Goal: Information Seeking & Learning: Learn about a topic

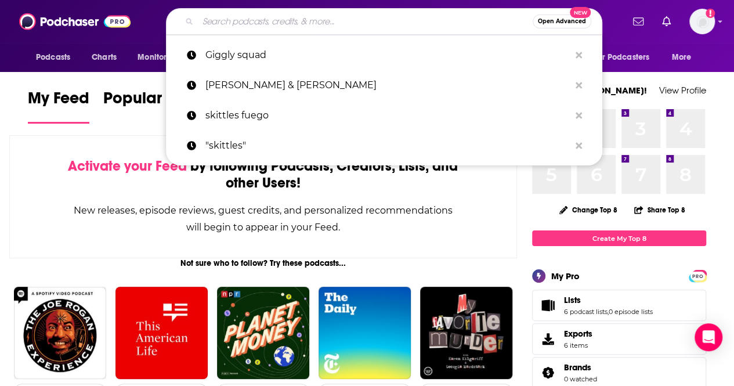
click at [251, 16] on input "Search podcasts, credits, & more..." at bounding box center [365, 21] width 335 height 19
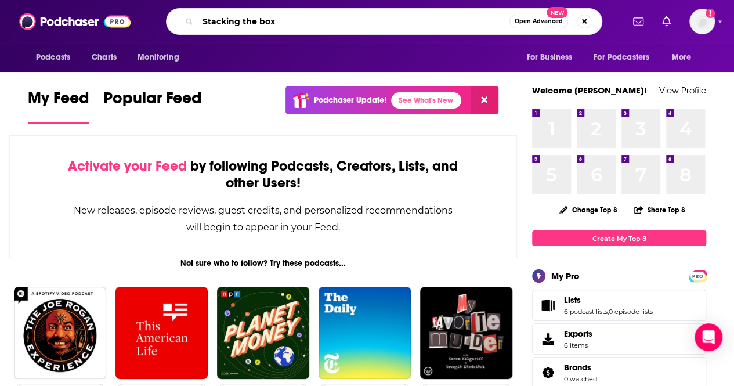
type input "Stacking the box"
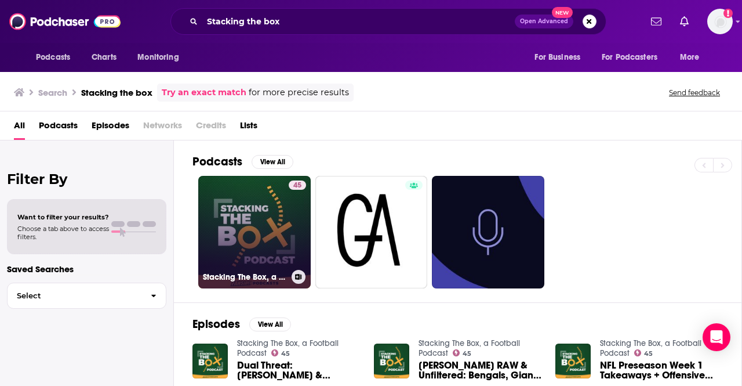
click at [245, 235] on link "45 Stacking The Box, a Football Podcast" at bounding box center [254, 232] width 113 height 113
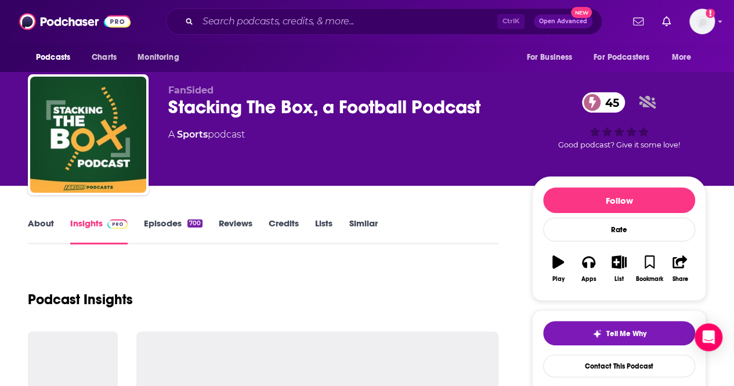
scroll to position [58, 0]
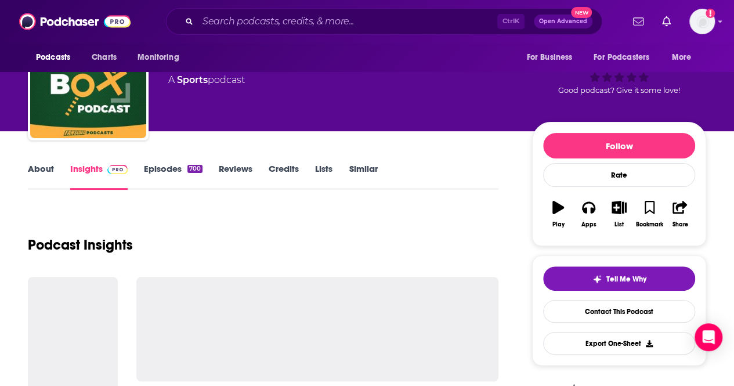
click at [94, 165] on link "Insights" at bounding box center [98, 176] width 57 height 27
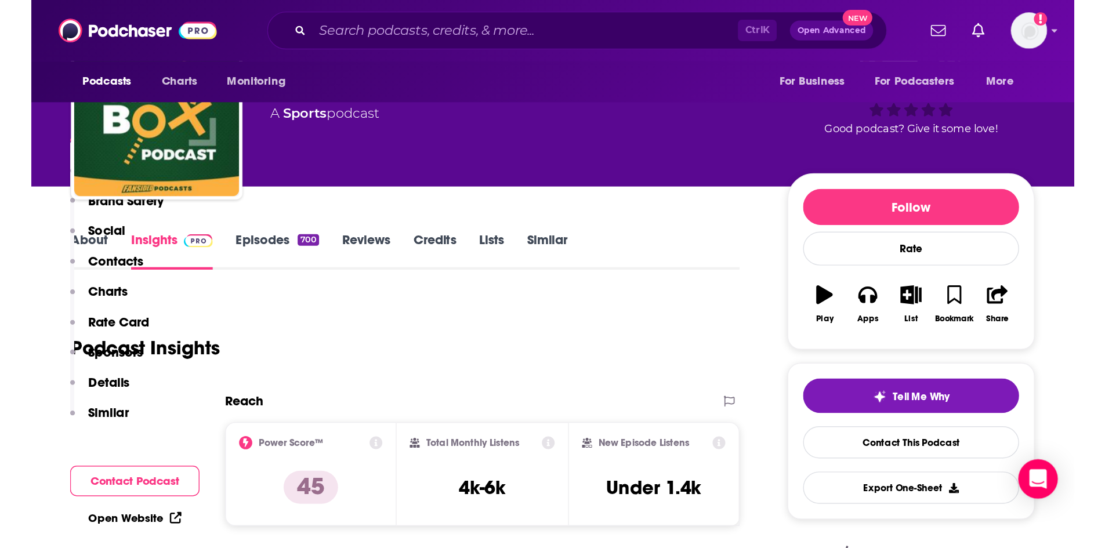
scroll to position [232, 0]
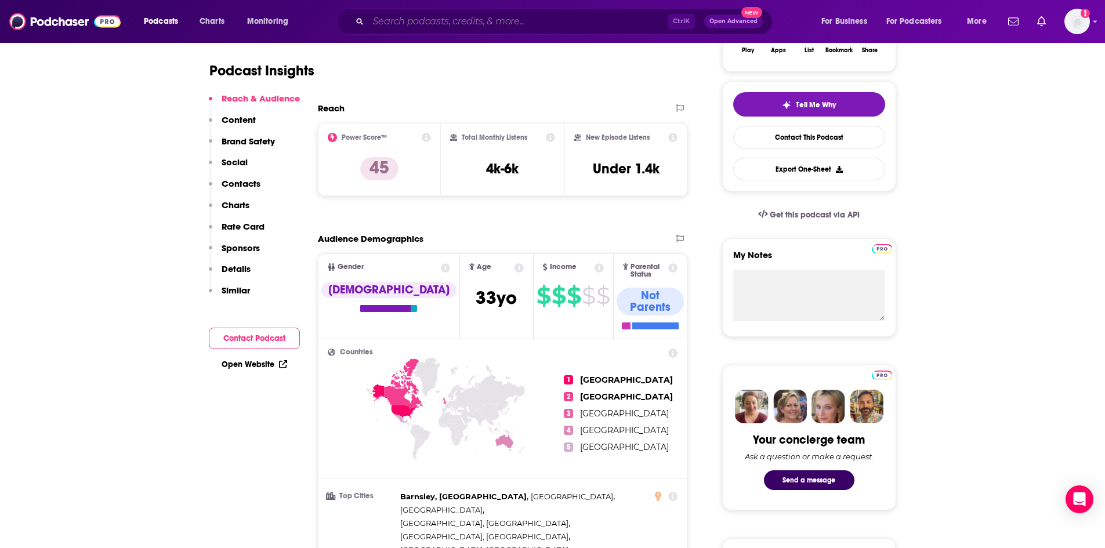
click at [439, 14] on input "Search podcasts, credits, & more..." at bounding box center [517, 21] width 299 height 19
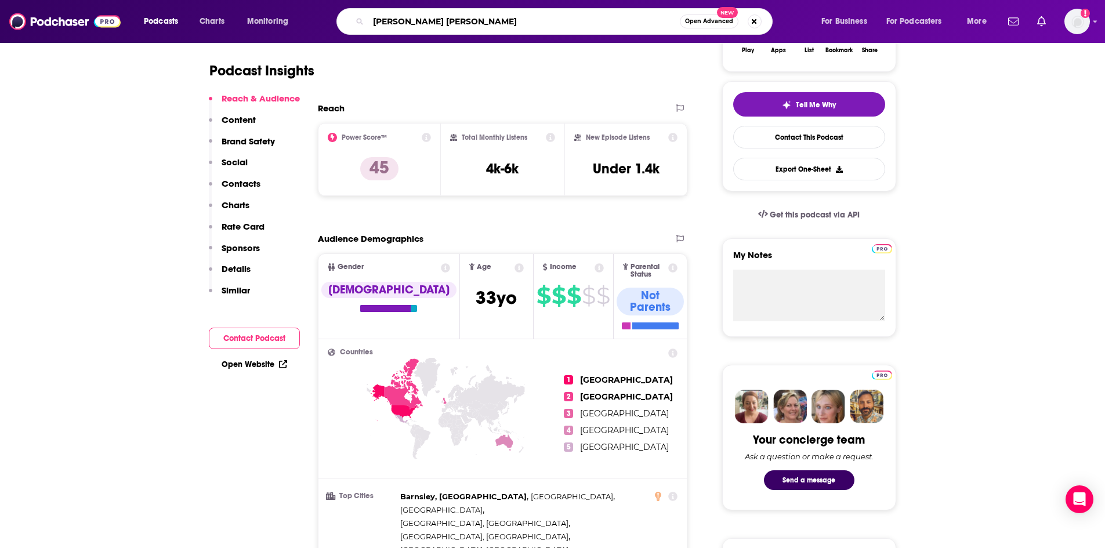
type input "[PERSON_NAME]"
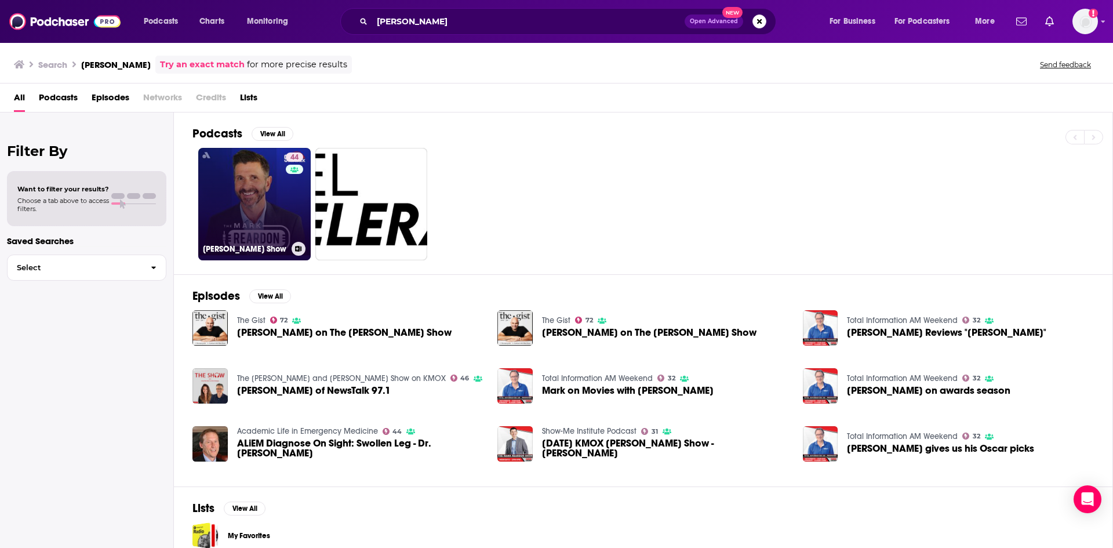
click at [248, 186] on link "44 [PERSON_NAME] Show" at bounding box center [254, 204] width 113 height 113
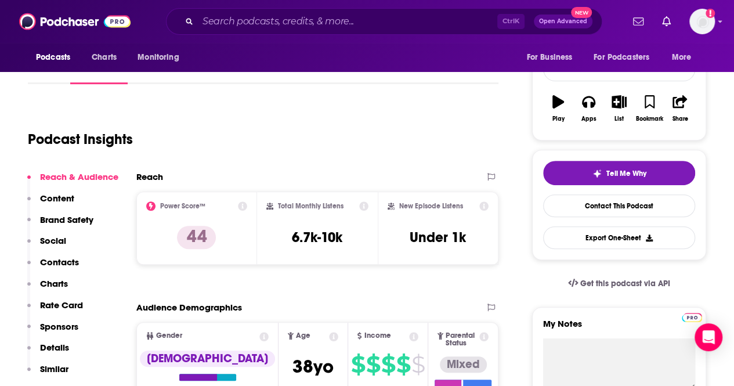
scroll to position [174, 0]
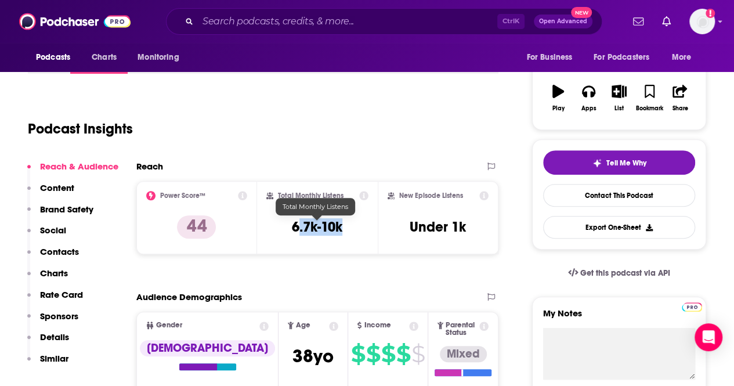
drag, startPoint x: 346, startPoint y: 226, endPoint x: 296, endPoint y: 230, distance: 50.0
click at [296, 230] on div "Total Monthly Listens 6.7k-10k" at bounding box center [317, 217] width 102 height 53
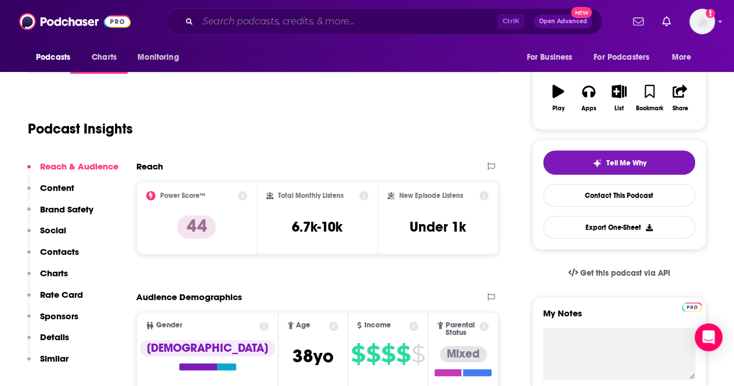
click at [351, 21] on input "Search podcasts, credits, & more..." at bounding box center [347, 21] width 299 height 19
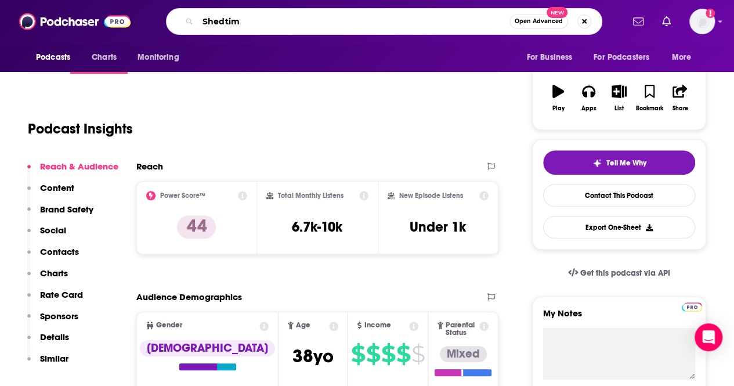
type input "Shedtime"
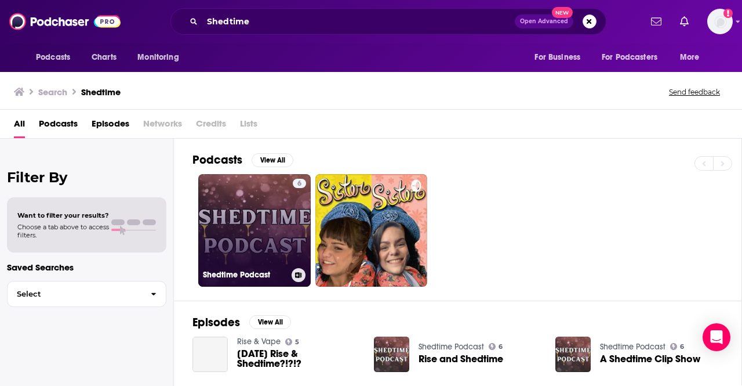
click at [248, 246] on link "6 Shedtime Podcast" at bounding box center [254, 230] width 113 height 113
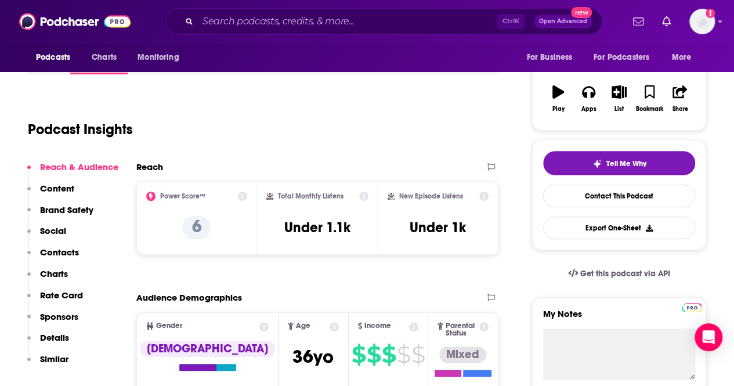
scroll to position [174, 0]
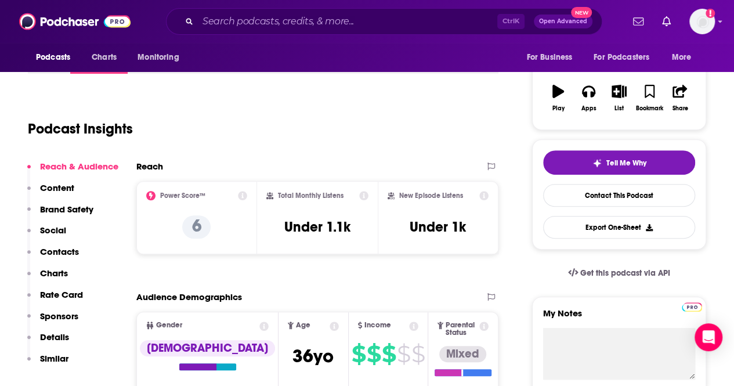
click at [257, 31] on div "Ctrl K Open Advanced New" at bounding box center [384, 21] width 436 height 27
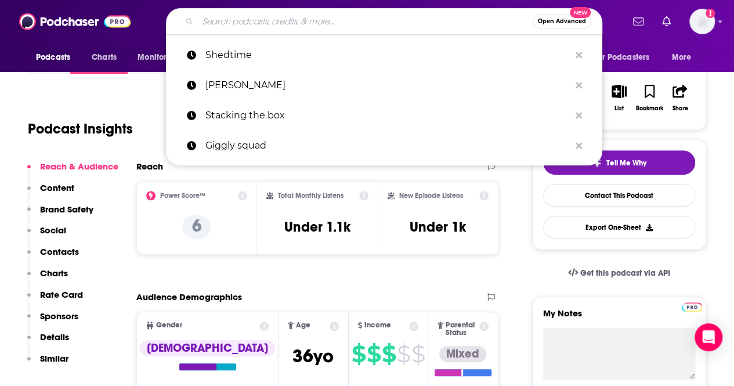
click at [262, 19] on input "Search podcasts, credits, & more..." at bounding box center [365, 21] width 335 height 19
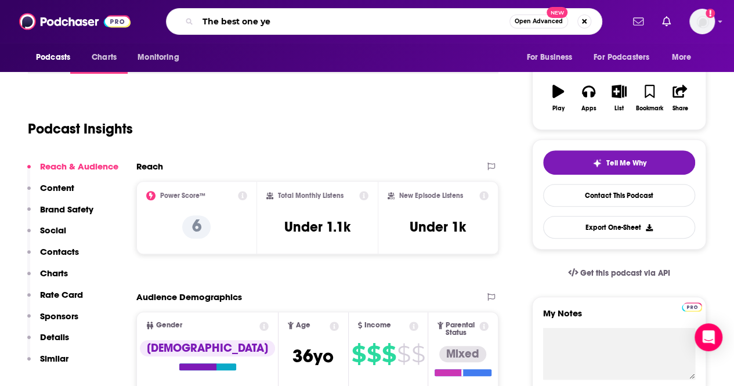
type input "The best one yet"
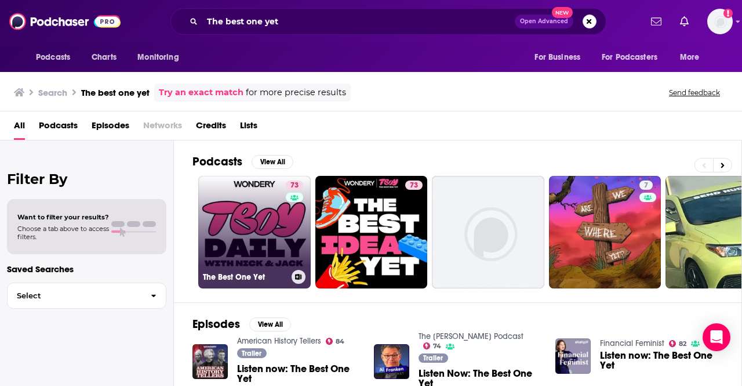
click at [223, 220] on link "73 The Best One Yet" at bounding box center [254, 232] width 113 height 113
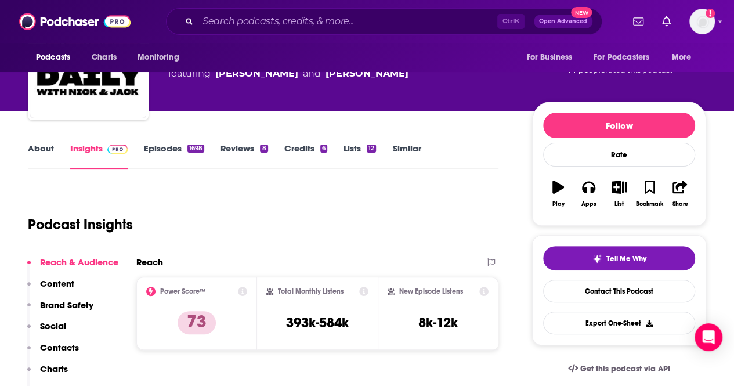
scroll to position [116, 0]
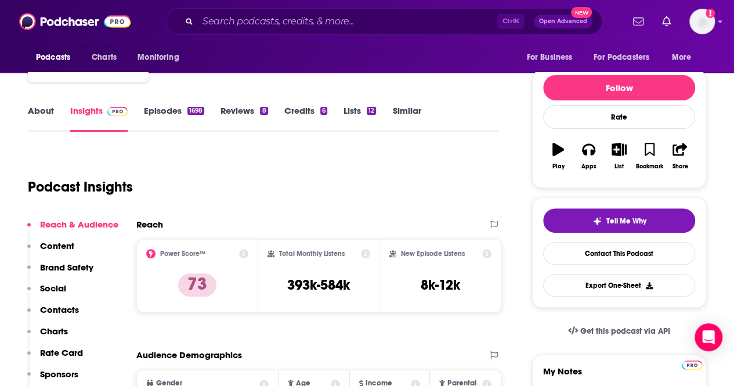
drag, startPoint x: 237, startPoint y: 31, endPoint x: 235, endPoint y: 24, distance: 7.2
click at [235, 29] on div "Ctrl K Open Advanced New" at bounding box center [384, 21] width 436 height 27
click at [234, 22] on input "Search podcasts, credits, & more..." at bounding box center [347, 21] width 299 height 19
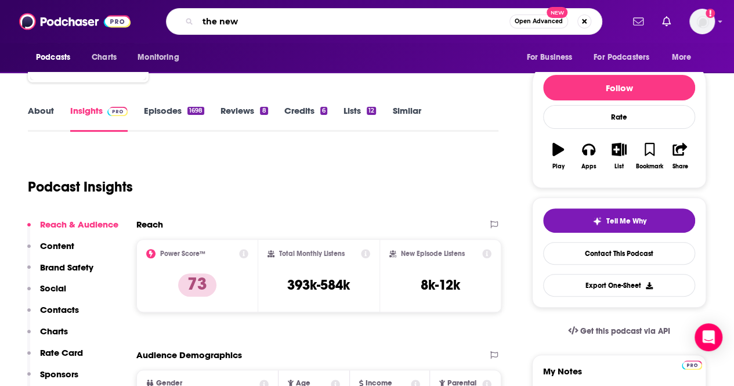
type input "the news"
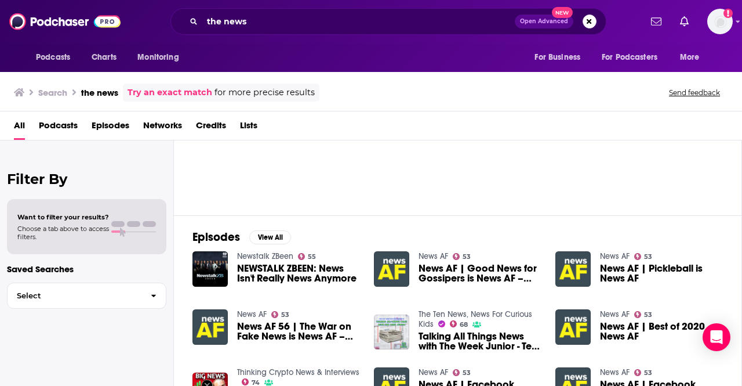
scroll to position [86, 0]
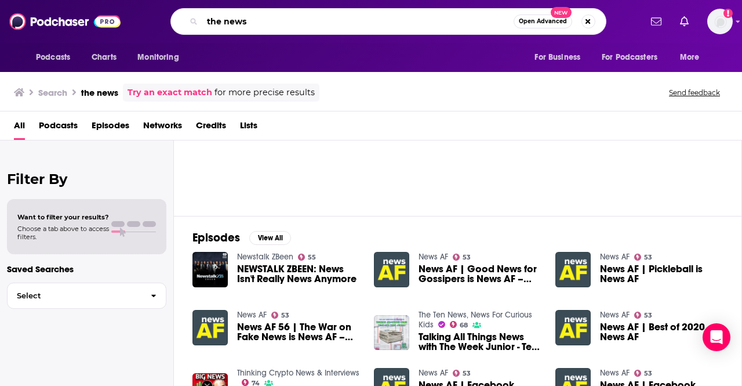
click at [274, 30] on input "the news" at bounding box center [357, 21] width 311 height 19
drag, startPoint x: 278, startPoint y: 19, endPoint x: 134, endPoint y: 1, distance: 145.6
click at [135, 1] on div "Podcasts Charts Monitoring the news Open Advanced New For Business For Podcaste…" at bounding box center [371, 21] width 742 height 43
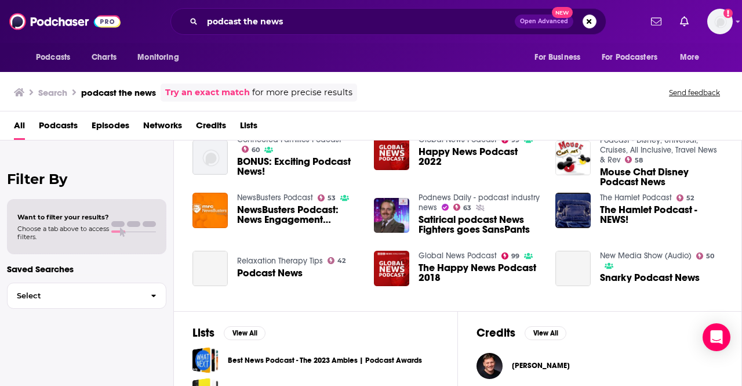
scroll to position [232, 0]
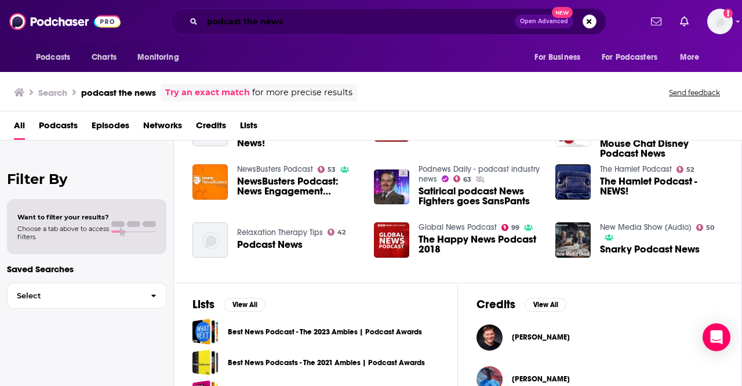
click at [337, 26] on input "podcast the news" at bounding box center [358, 21] width 313 height 19
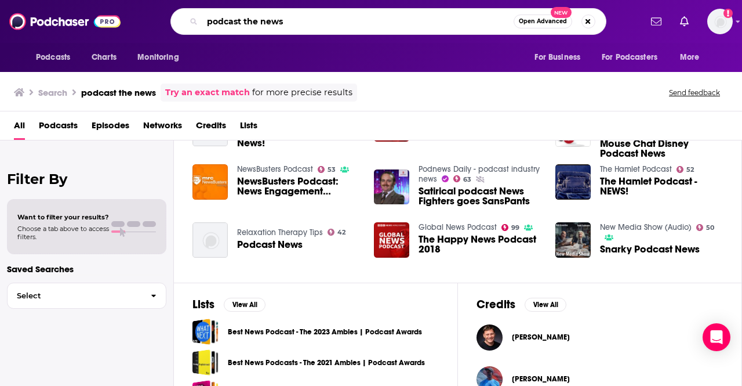
drag, startPoint x: 259, startPoint y: 8, endPoint x: -59, endPoint y: -17, distance: 318.2
click at [0, 0] on html "Podcasts Charts Monitoring podcast the news Open Advanced New For Business For …" at bounding box center [371, 193] width 742 height 386
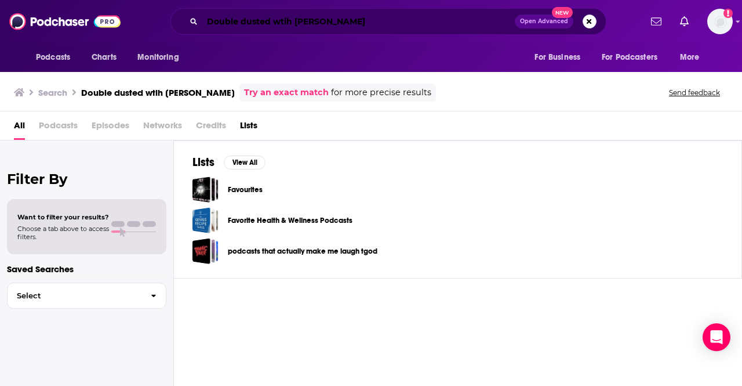
click at [260, 22] on input "Double dusted wtih [PERSON_NAME]" at bounding box center [358, 21] width 313 height 19
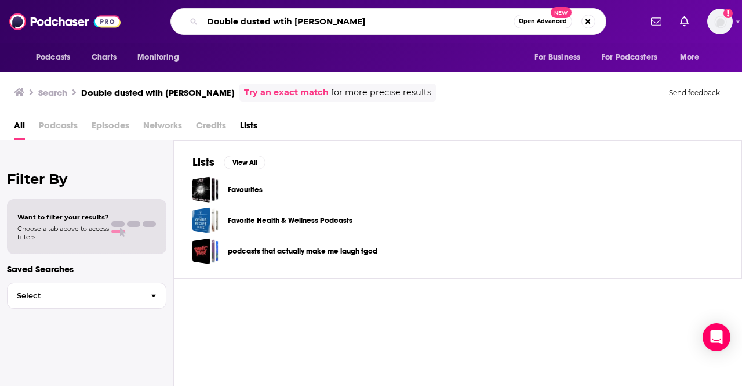
click at [332, 19] on input "Double dusted wtih [PERSON_NAME]" at bounding box center [357, 21] width 311 height 19
click at [385, 14] on input "Double dusted wtih [PERSON_NAME]" at bounding box center [357, 21] width 311 height 19
drag, startPoint x: 358, startPoint y: 19, endPoint x: 280, endPoint y: 20, distance: 78.9
click at [280, 20] on input "Double dusted wtih [PERSON_NAME]" at bounding box center [357, 21] width 311 height 19
type input "Double dusted"
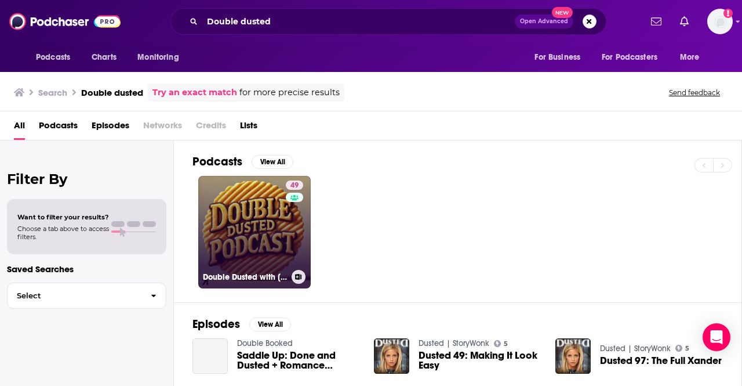
click at [257, 254] on link "49 Double Dusted with [PERSON_NAME]" at bounding box center [254, 232] width 113 height 113
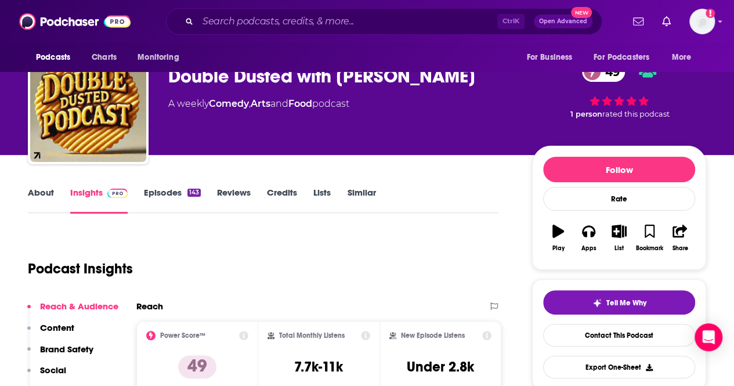
scroll to position [174, 0]
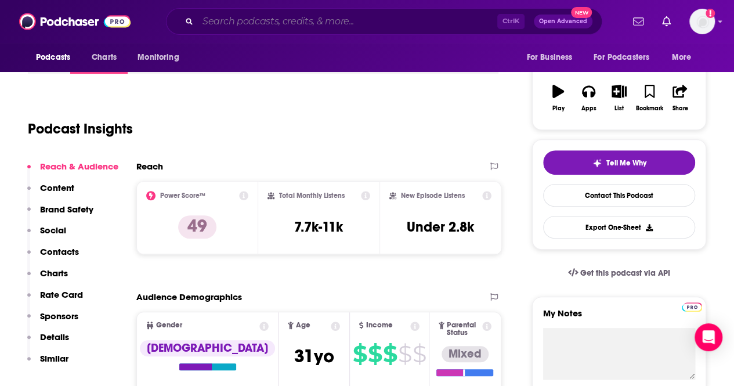
click at [237, 28] on input "Search podcasts, credits, & more..." at bounding box center [347, 21] width 299 height 19
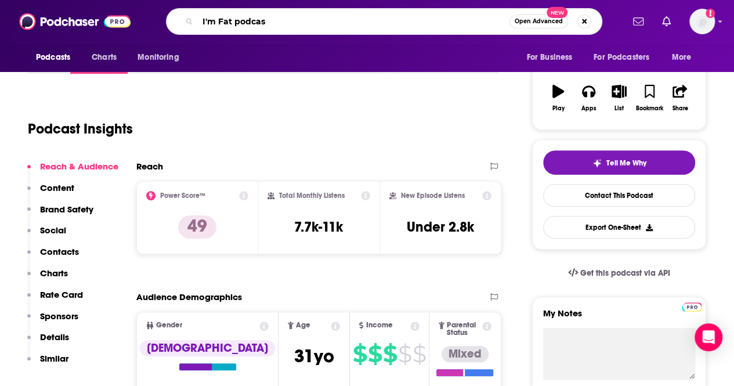
type input "I'm Fat podcast"
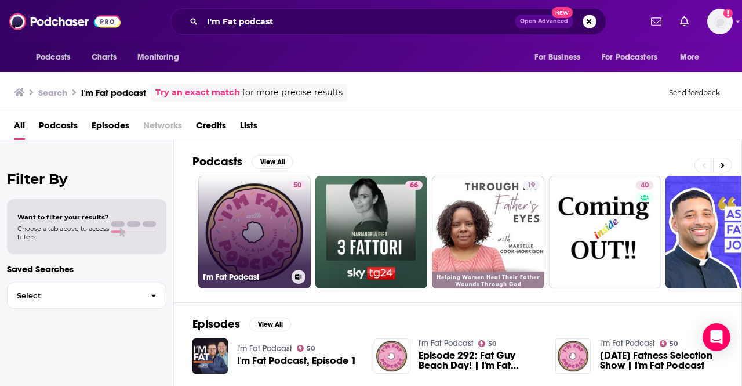
click at [268, 218] on link "50 I'm Fat Podcast" at bounding box center [254, 232] width 113 height 113
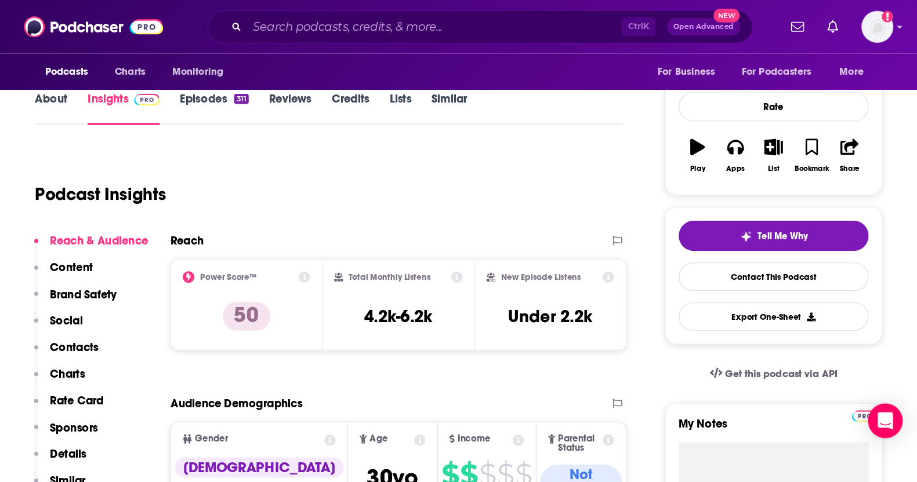
scroll to position [174, 0]
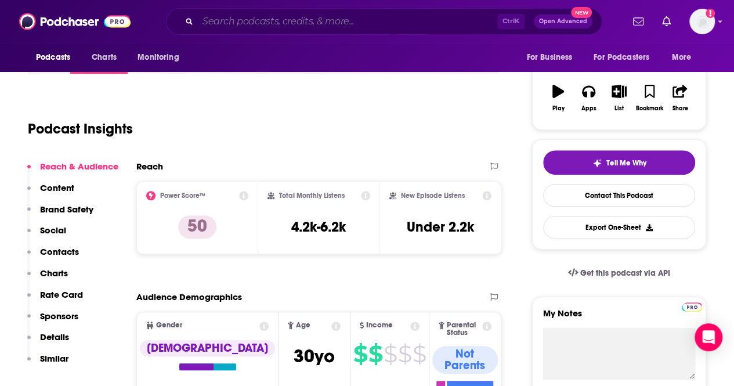
click at [310, 27] on input "Search podcasts, credits, & more..." at bounding box center [347, 21] width 299 height 19
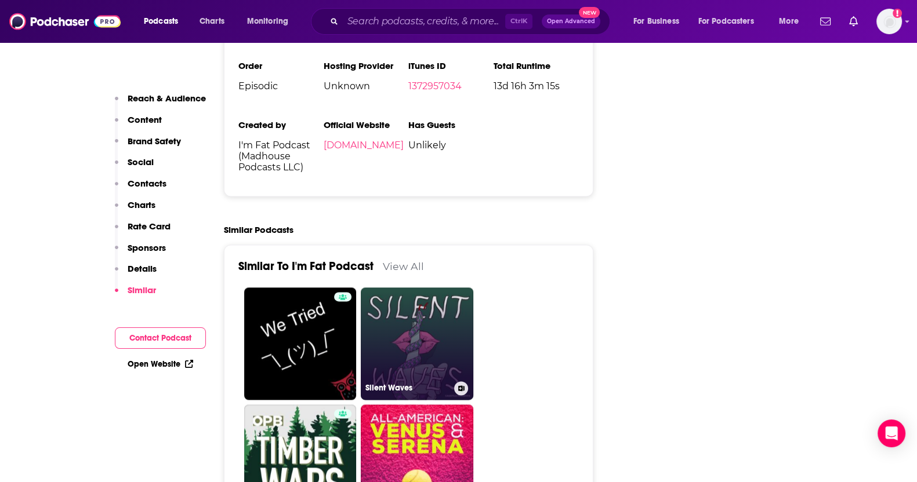
scroll to position [2247, 0]
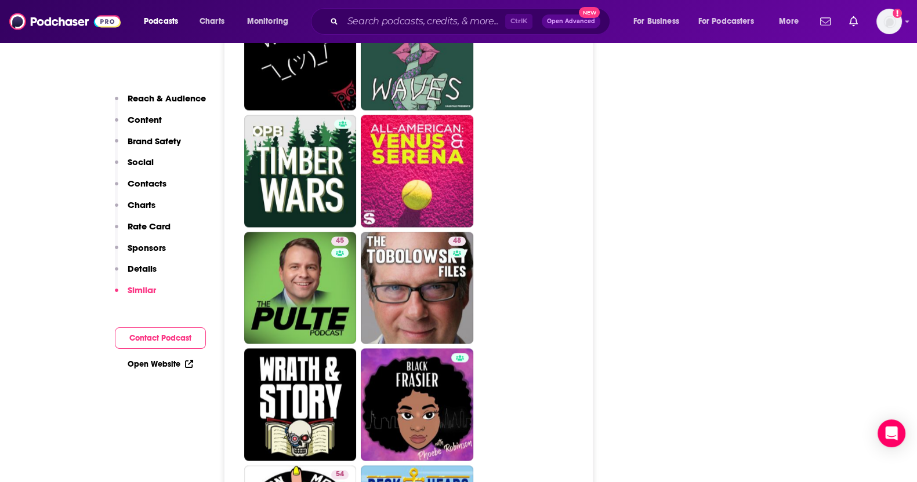
click at [142, 179] on p "Contacts" at bounding box center [147, 183] width 39 height 11
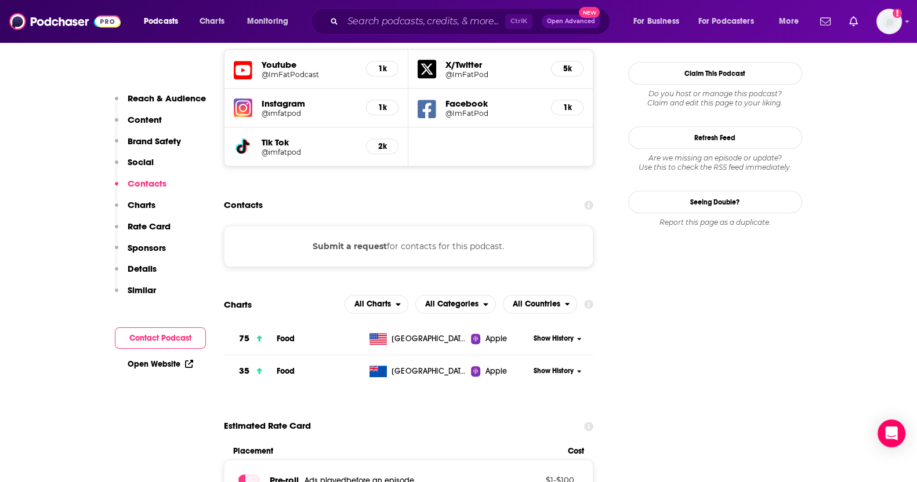
scroll to position [1127, 0]
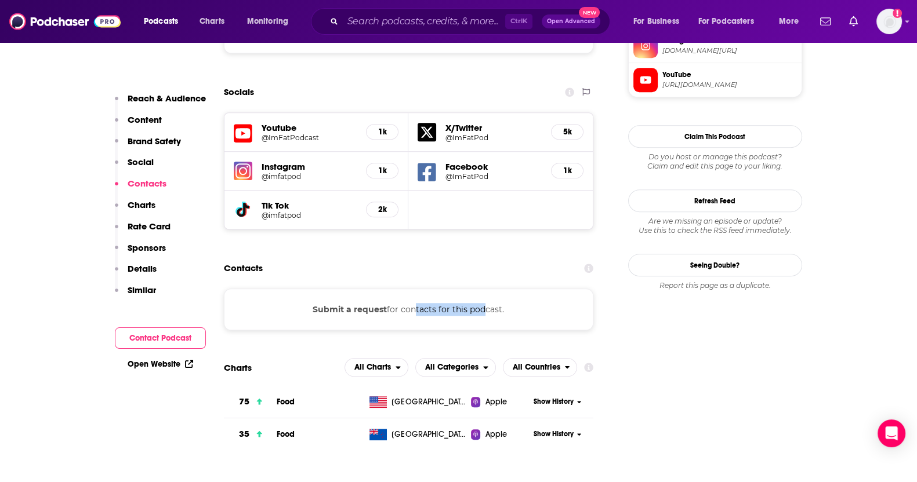
drag, startPoint x: 411, startPoint y: 212, endPoint x: 481, endPoint y: 211, distance: 70.2
click at [481, 289] on div "Submit a request for contacts for this podcast." at bounding box center [409, 310] width 370 height 42
click at [438, 257] on div "Contacts" at bounding box center [409, 268] width 370 height 22
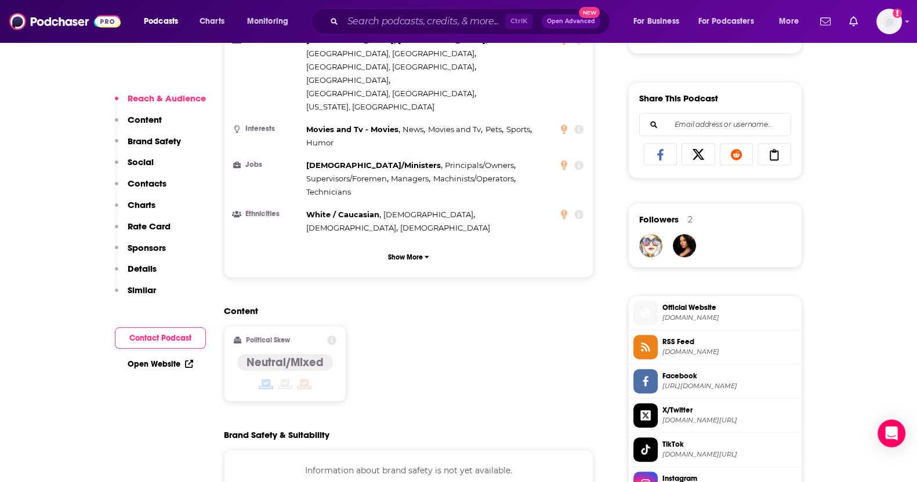
scroll to position [942, 0]
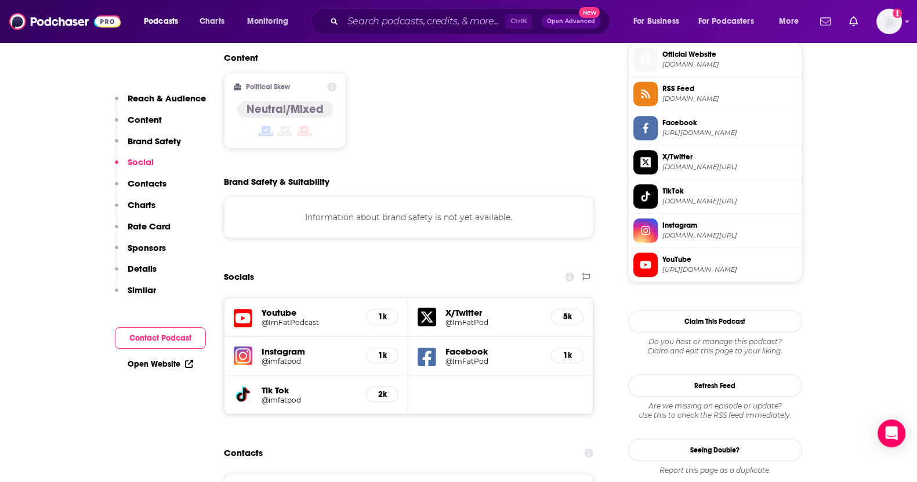
click at [251, 347] on img at bounding box center [243, 356] width 19 height 19
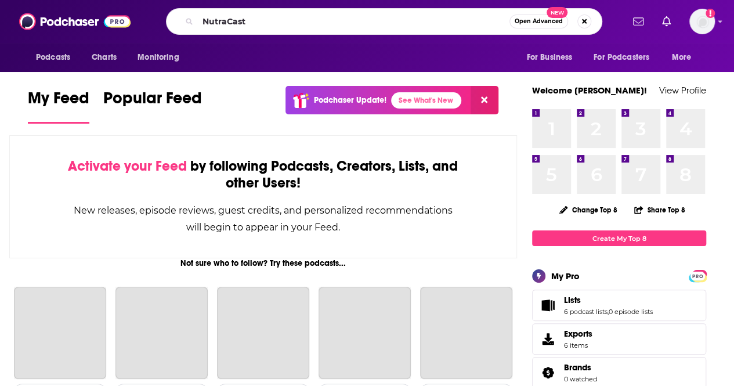
type input "NutraCast"
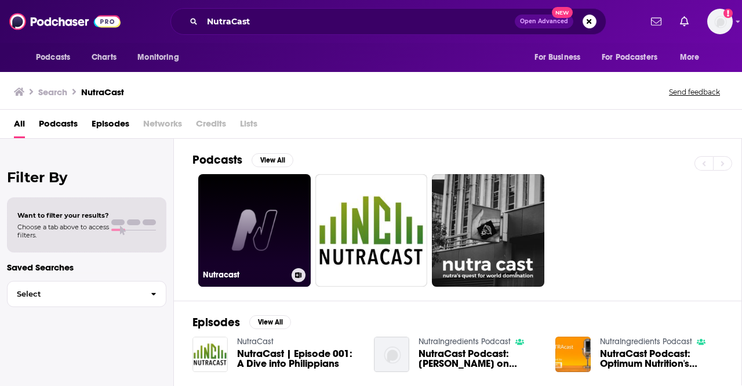
click at [261, 213] on link "Nutracast" at bounding box center [254, 230] width 113 height 113
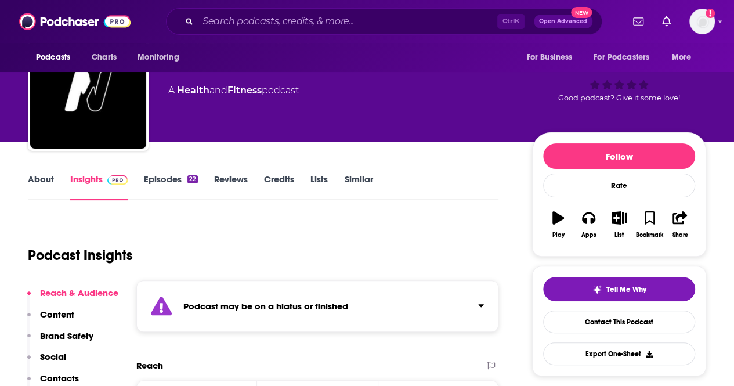
scroll to position [116, 0]
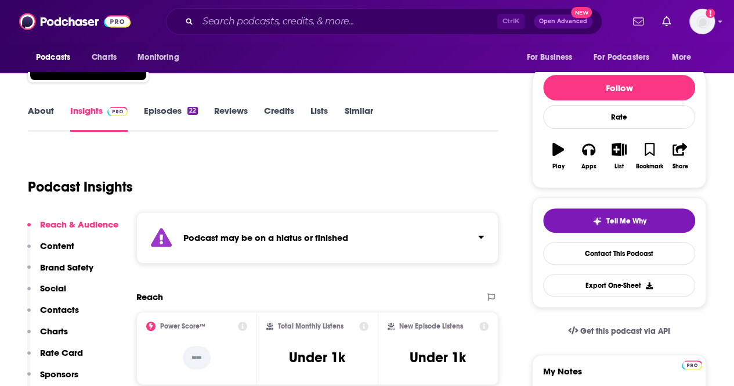
click at [260, 239] on strong "Podcast may be on a hiatus or finished" at bounding box center [265, 237] width 165 height 11
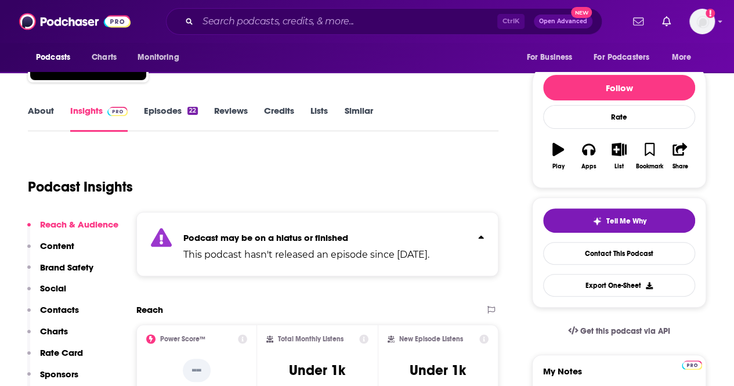
scroll to position [0, 0]
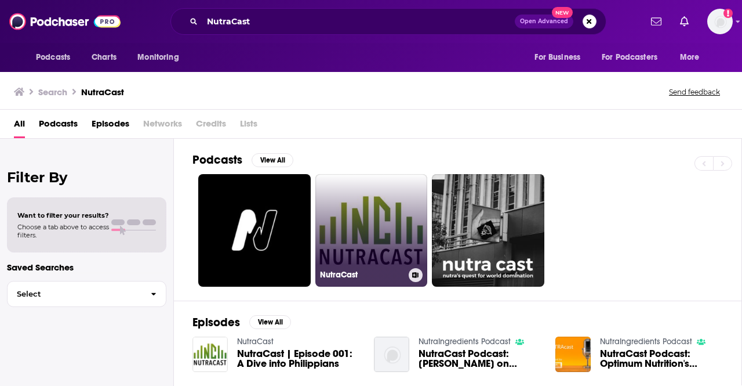
click at [376, 213] on link "NutraCast" at bounding box center [371, 230] width 113 height 113
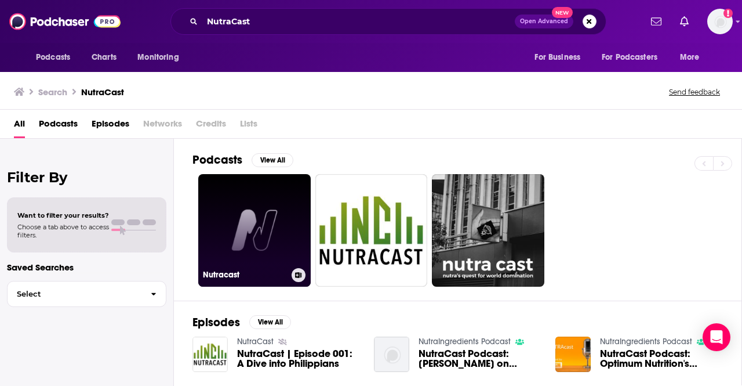
click at [270, 221] on link "Nutracast" at bounding box center [254, 230] width 113 height 113
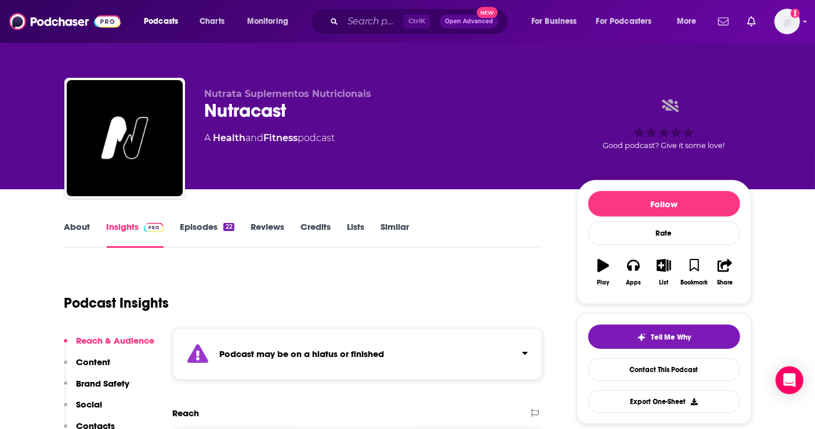
click at [394, 354] on div "Podcast may be on a hiatus or finished" at bounding box center [358, 354] width 370 height 52
